Goal: Find specific page/section: Find specific page/section

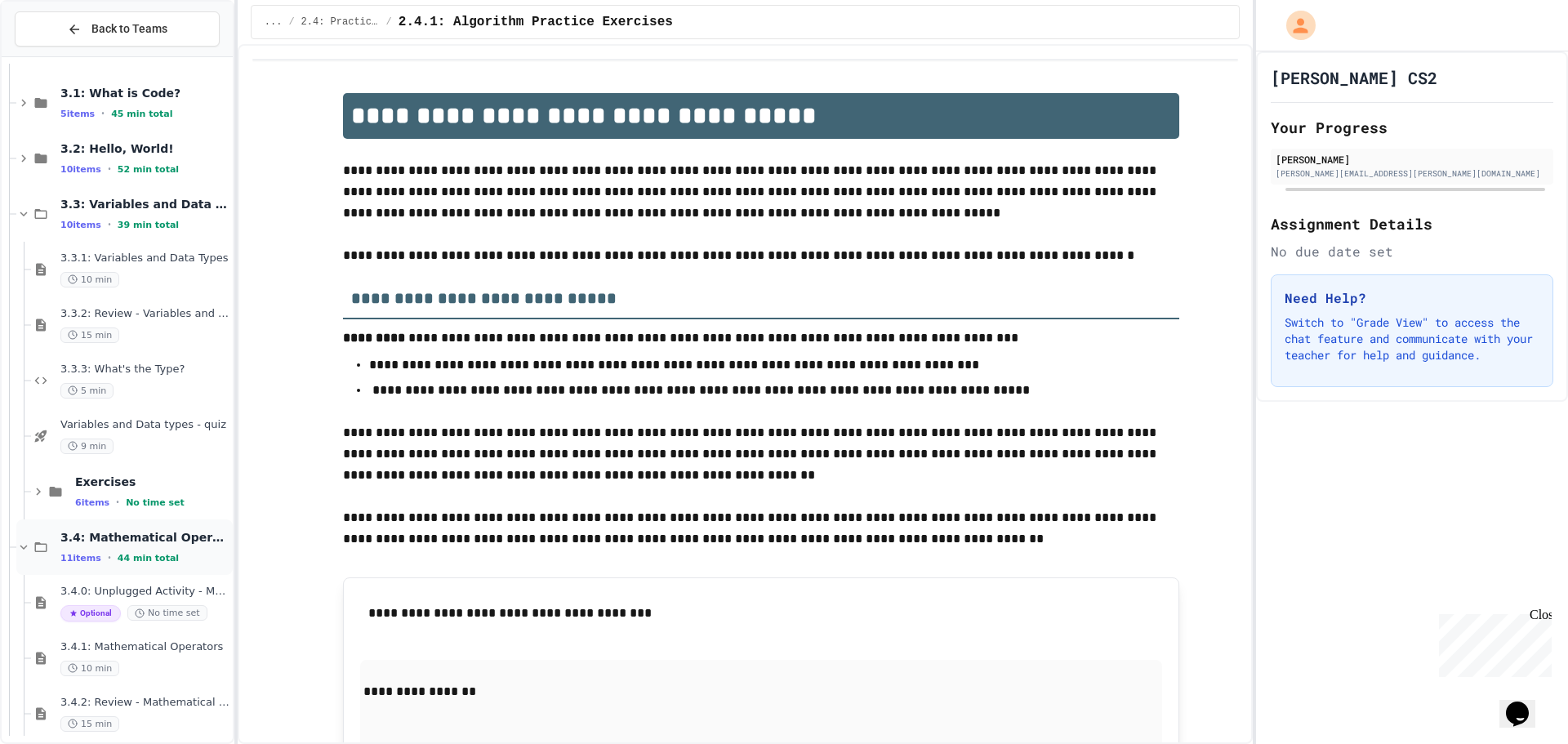
scroll to position [163, 0]
click at [173, 441] on div "9 min" at bounding box center [144, 447] width 169 height 16
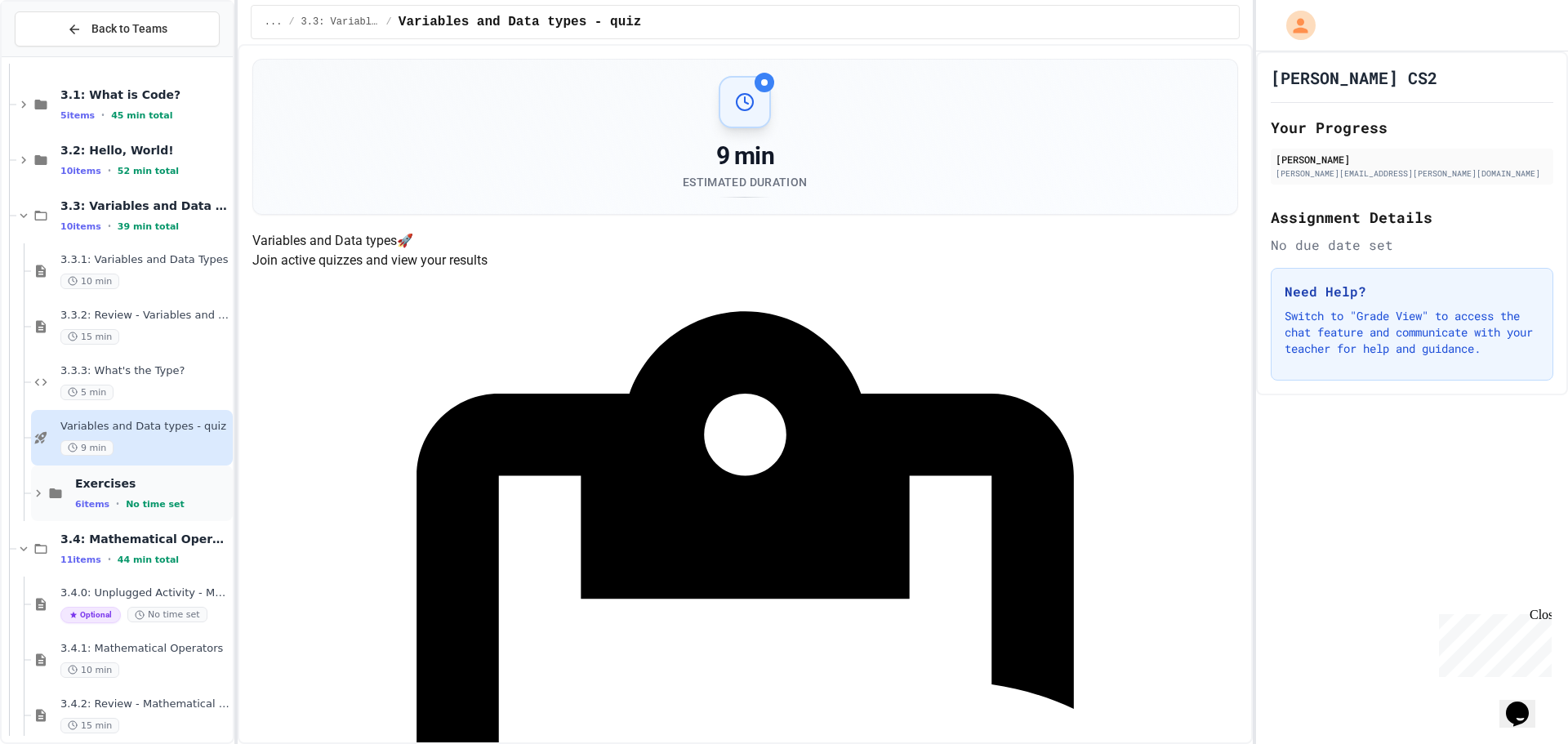
click at [152, 500] on span "No time set" at bounding box center [155, 504] width 59 height 11
click at [21, 220] on icon at bounding box center [24, 216] width 15 height 15
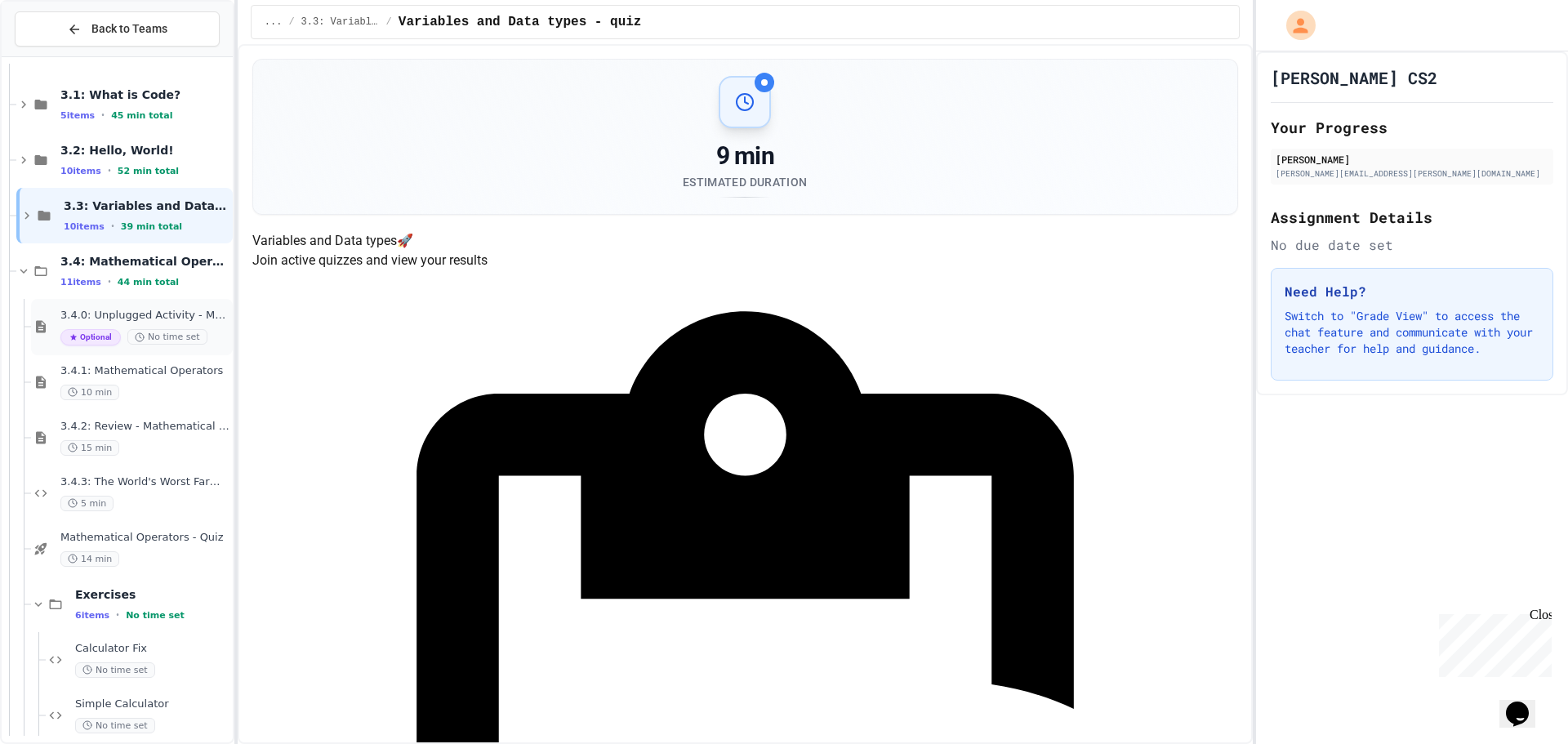
click at [158, 302] on div "3.4.0: Unplugged Activity - Mathematical Operators Optional No time set" at bounding box center [132, 327] width 202 height 56
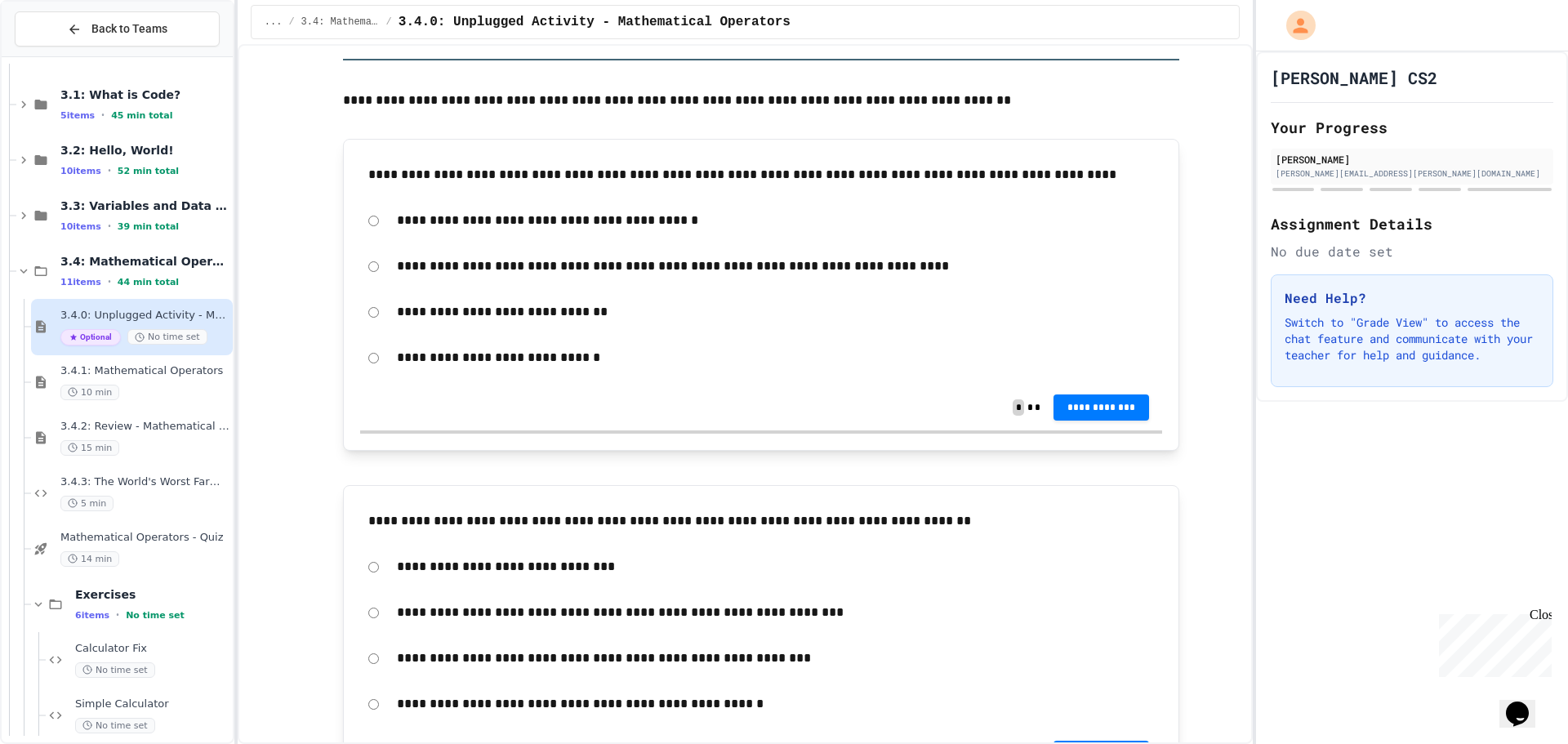
scroll to position [1960, 0]
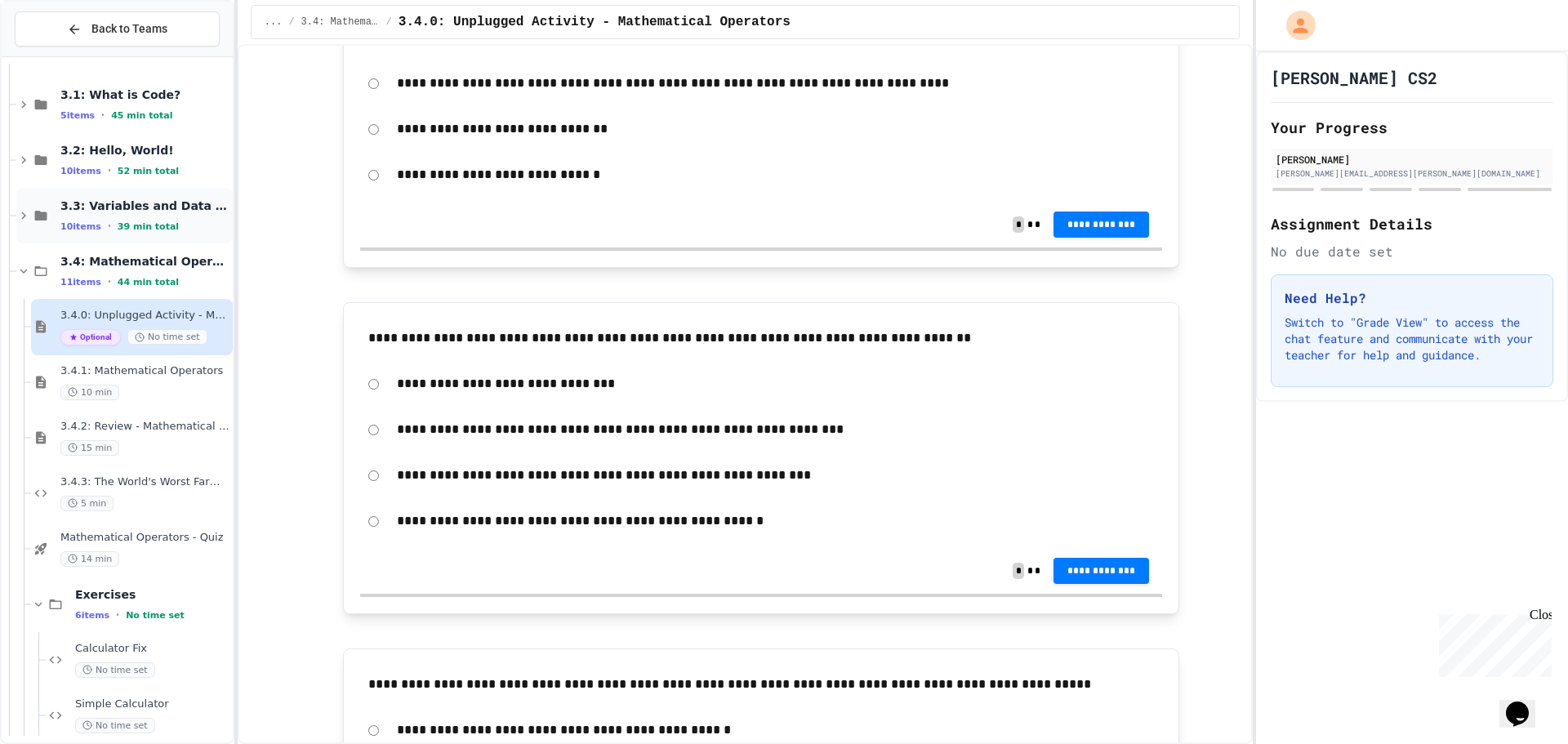
click at [26, 221] on icon at bounding box center [24, 216] width 15 height 15
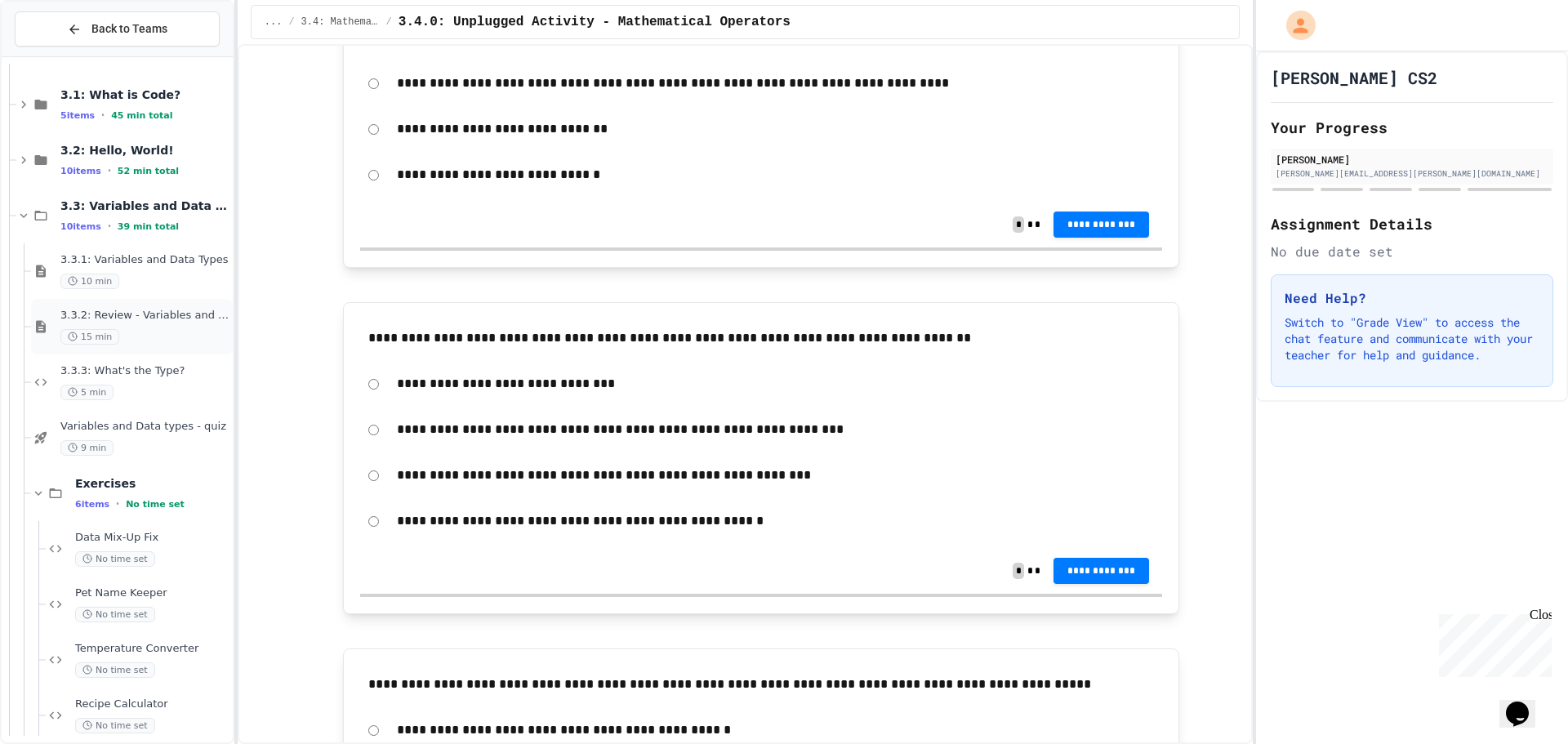
click at [181, 316] on span "3.3.2: Review - Variables and Data Types" at bounding box center [144, 316] width 169 height 14
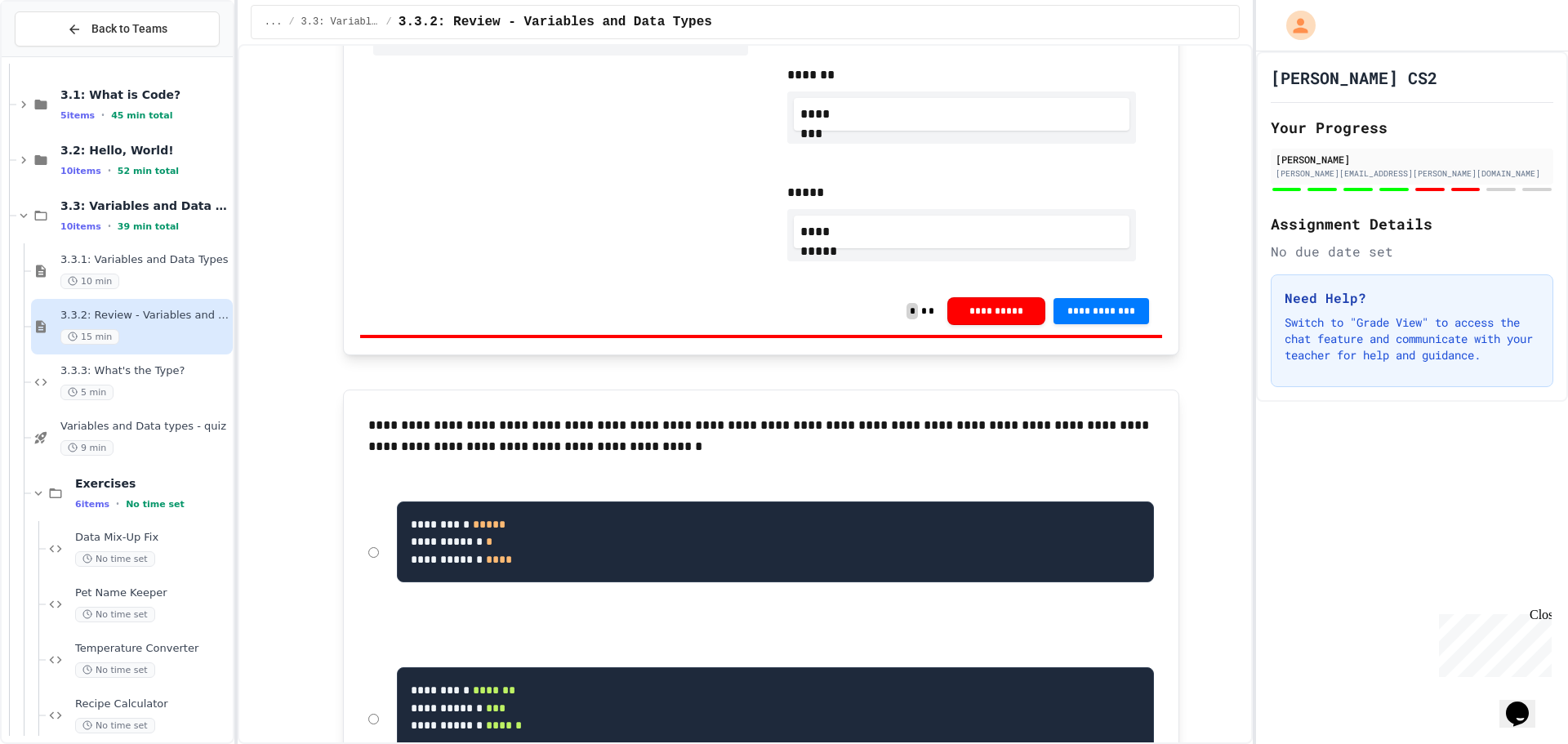
scroll to position [4574, 0]
